Goal: Information Seeking & Learning: Learn about a topic

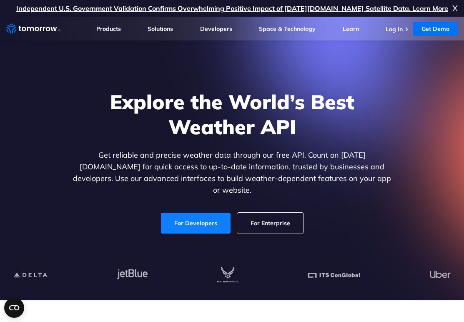
click at [187, 217] on link "For Developers" at bounding box center [196, 223] width 70 height 21
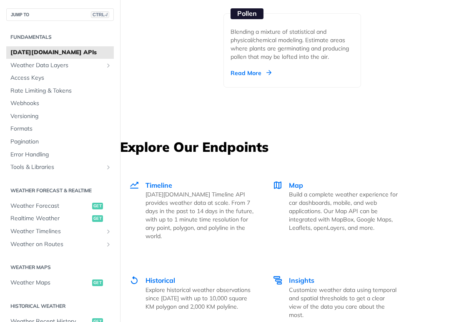
scroll to position [1369, 0]
click at [45, 206] on span "Weather Forecast" at bounding box center [50, 206] width 80 height 8
